Goal: Task Accomplishment & Management: Complete application form

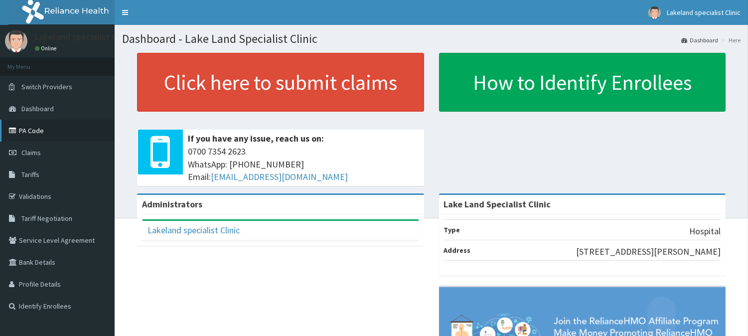
click at [53, 131] on link "PA Code" at bounding box center [57, 131] width 115 height 22
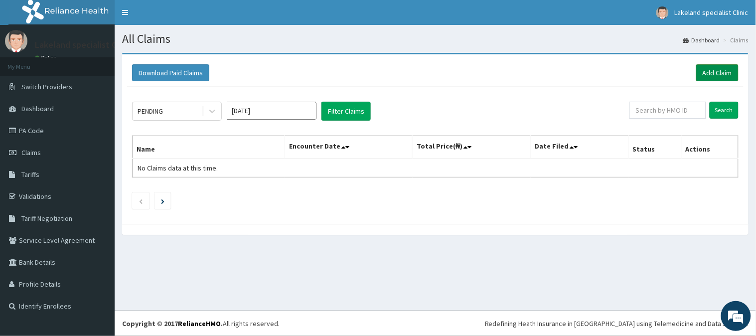
click at [718, 66] on link "Add Claim" at bounding box center [717, 72] width 42 height 17
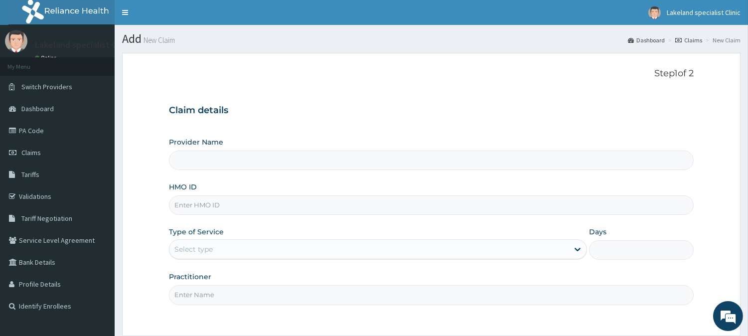
type input "Lake Land Specialist Clinic"
click at [206, 206] on input "HMO ID" at bounding box center [431, 204] width 524 height 19
paste input "RET/46176/A"
type input "RET/46176/A"
click at [214, 246] on div "Select type" at bounding box center [368, 249] width 399 height 16
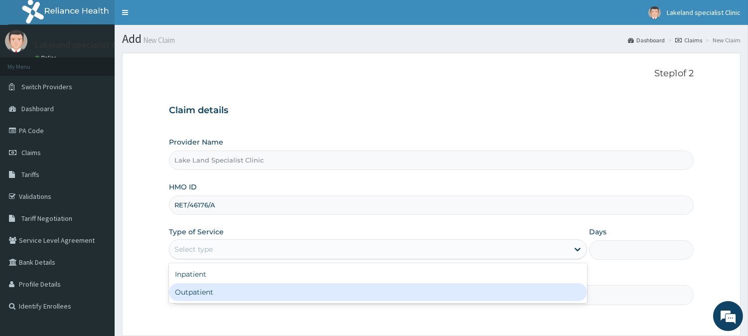
click at [202, 291] on div "Outpatient" at bounding box center [378, 292] width 418 height 18
type input "1"
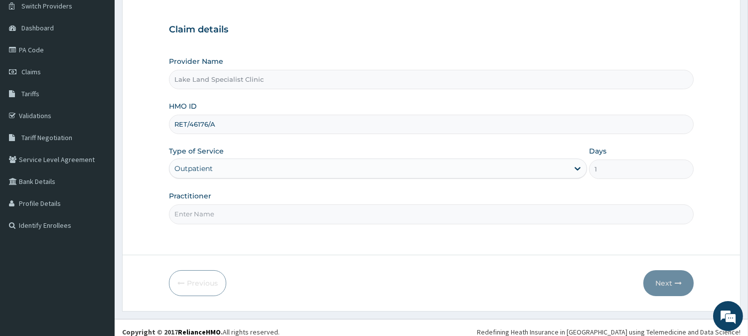
scroll to position [89, 0]
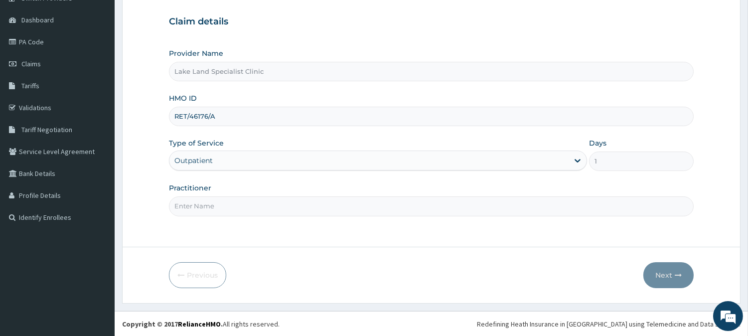
click at [228, 210] on input "Practitioner" at bounding box center [431, 205] width 524 height 19
type input "DR ASABORO"
click at [660, 275] on button "Next" at bounding box center [668, 275] width 50 height 26
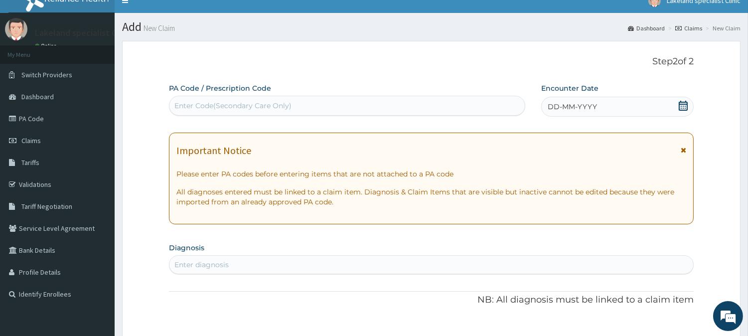
scroll to position [0, 0]
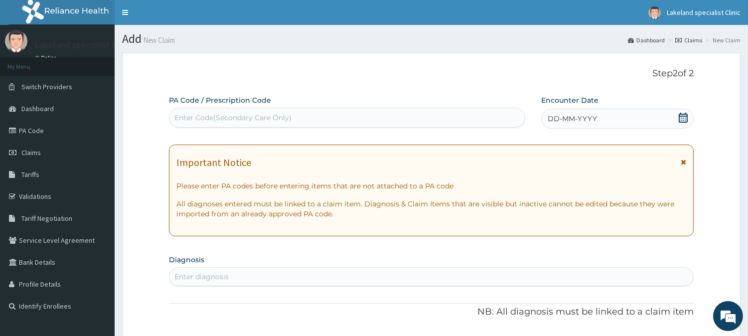
click at [609, 116] on div "DD-MM-YYYY" at bounding box center [617, 119] width 152 height 20
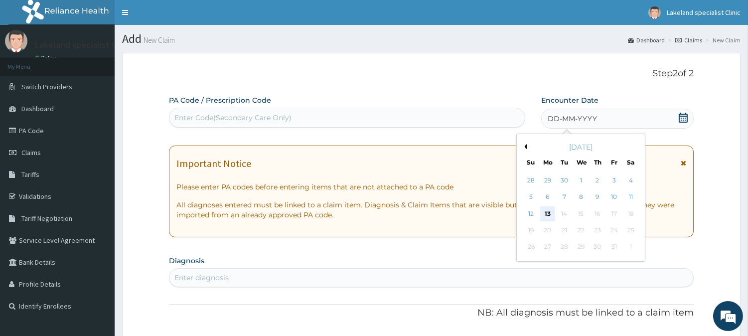
click at [546, 210] on div "13" at bounding box center [547, 213] width 15 height 15
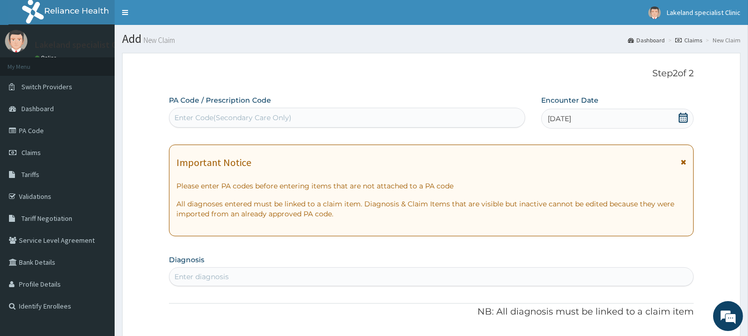
click at [240, 119] on div "Enter Code(Secondary Care Only)" at bounding box center [232, 118] width 117 height 10
paste input "PA/BB03D1"
type input "PA/BB03D1"
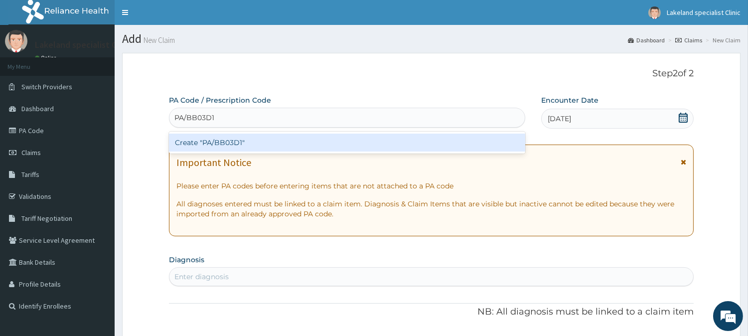
click at [228, 137] on div "Create "PA/BB03D1"" at bounding box center [347, 142] width 356 height 18
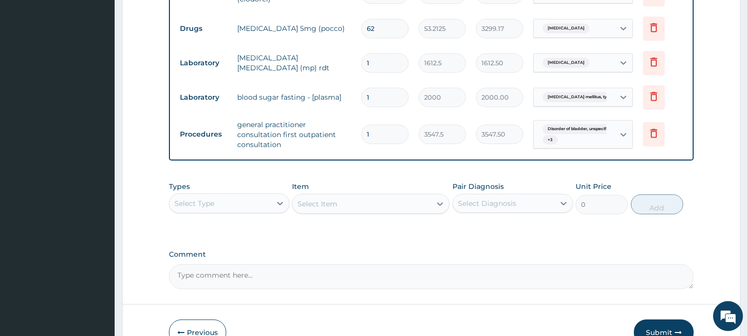
scroll to position [693, 0]
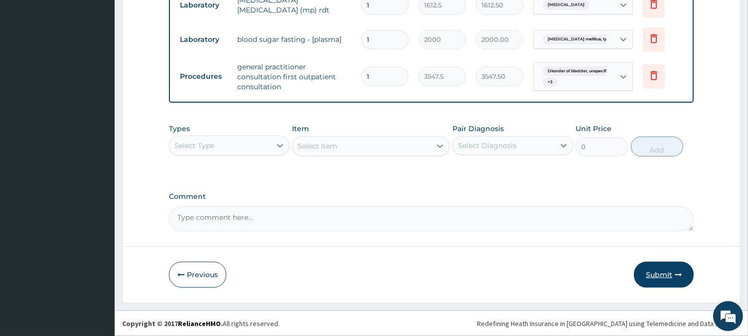
click at [657, 272] on button "Submit" at bounding box center [664, 275] width 60 height 26
